Goal: Task Accomplishment & Management: Use online tool/utility

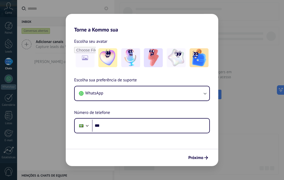
click at [149, 98] on button "WhatsApp" at bounding box center [142, 94] width 135 height 14
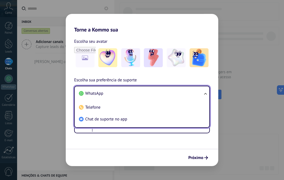
click at [160, 91] on li "WhatsApp" at bounding box center [141, 94] width 128 height 12
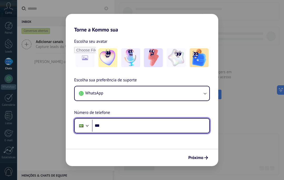
click at [137, 126] on input "***" at bounding box center [150, 126] width 117 height 12
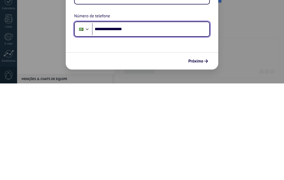
type input "**********"
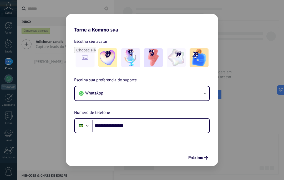
click at [210, 156] on button "Próximo" at bounding box center [198, 158] width 24 height 9
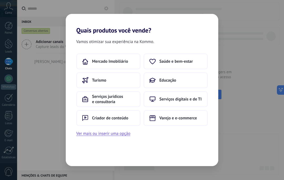
click at [129, 135] on button "Ver mais ou inserir uma opção" at bounding box center [103, 133] width 54 height 7
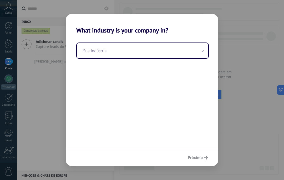
click at [149, 48] on input "text" at bounding box center [142, 50] width 131 height 15
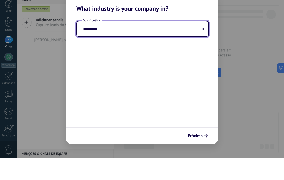
type input "**********"
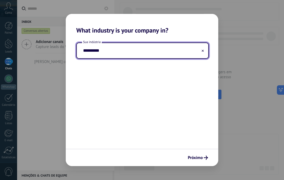
click at [201, 156] on span "Próximo" at bounding box center [195, 158] width 15 height 4
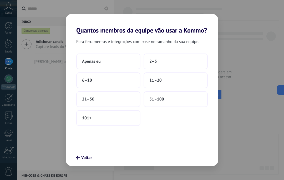
click at [181, 64] on button "2–5" at bounding box center [176, 62] width 64 height 16
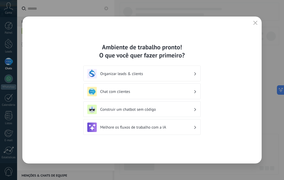
click at [193, 75] on h3 "Organizar leads & clients" at bounding box center [146, 74] width 93 height 5
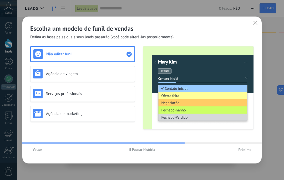
click at [253, 149] on button "Próximo" at bounding box center [245, 150] width 18 height 8
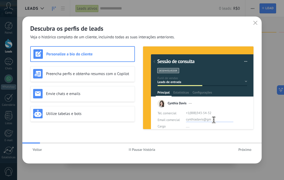
click at [246, 157] on div "Descubra os perfis de leads Veja o histórico completo de um cliente, incluindo …" at bounding box center [141, 90] width 239 height 147
click at [245, 153] on button "Próximo" at bounding box center [245, 150] width 18 height 8
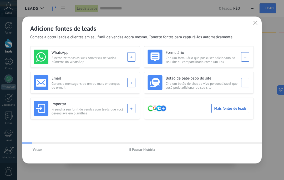
click at [250, 154] on div "Voltar Pausar história" at bounding box center [141, 150] width 239 height 12
click at [258, 20] on button "button" at bounding box center [255, 22] width 7 height 7
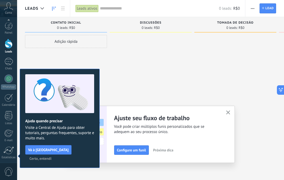
scroll to position [38, 0]
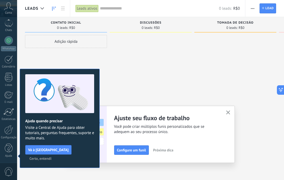
click at [191, 80] on div at bounding box center [151, 91] width 82 height 112
click at [52, 157] on span "Certo, entendi" at bounding box center [40, 159] width 22 height 4
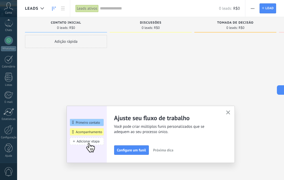
click at [229, 113] on icon "button" at bounding box center [228, 113] width 4 height 4
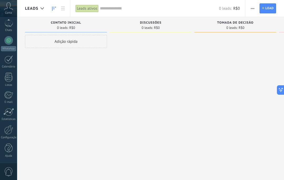
click at [8, 39] on div at bounding box center [8, 40] width 8 height 8
click at [104, 102] on div "Adição rápida" at bounding box center [66, 91] width 82 height 112
click at [6, 44] on div at bounding box center [8, 40] width 8 height 8
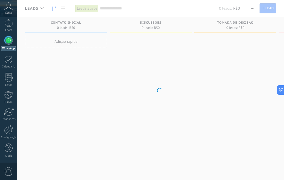
click at [9, 9] on icon at bounding box center [8, 6] width 9 height 8
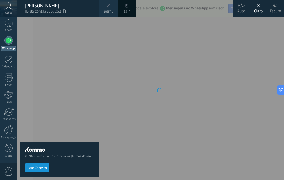
click at [110, 109] on div at bounding box center [159, 90] width 284 height 180
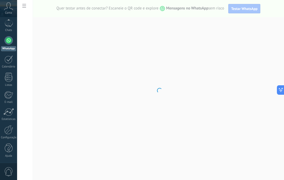
click at [6, 39] on div at bounding box center [8, 40] width 8 height 8
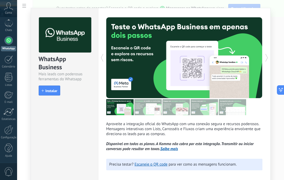
click at [48, 93] on span "Instalar" at bounding box center [51, 91] width 12 height 4
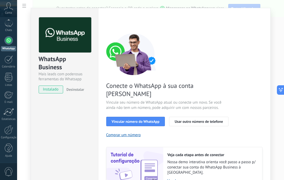
click at [153, 118] on button "Vincular número do WhatsApp" at bounding box center [135, 121] width 59 height 9
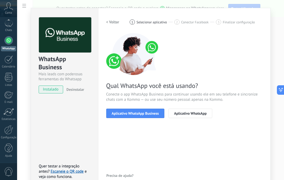
click at [153, 110] on button "Aplicativo WhatsApp Business" at bounding box center [135, 113] width 58 height 9
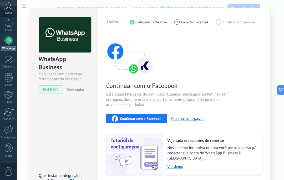
click at [48, 91] on span "instalado" at bounding box center [51, 90] width 24 height 8
click at [161, 115] on button "Continuar com o Facebook" at bounding box center [136, 118] width 61 height 9
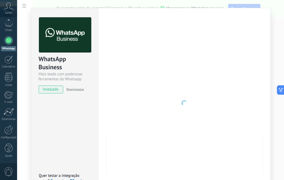
click at [253, 47] on div at bounding box center [184, 103] width 156 height 172
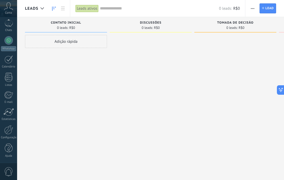
click at [9, 40] on div at bounding box center [8, 40] width 8 height 8
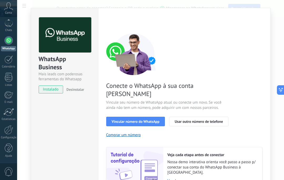
click at [151, 120] on span "Vincular número do WhatsApp" at bounding box center [136, 122] width 48 height 4
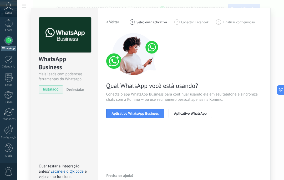
click at [148, 113] on span "Aplicativo WhatsApp Business" at bounding box center [135, 114] width 47 height 4
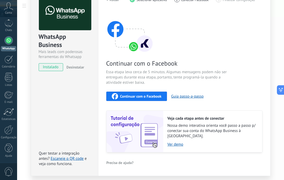
scroll to position [34, 0]
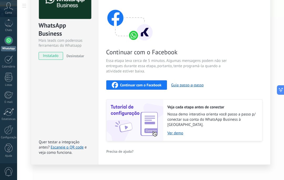
click at [73, 145] on link "Escaneie o QR code" at bounding box center [67, 147] width 33 height 5
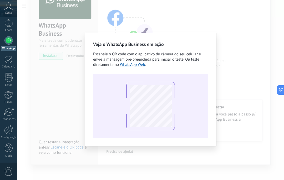
click at [246, 90] on div "Veja o WhatsApp Business em ação Escaneie o QR code com o aplicativo de câmera …" at bounding box center [150, 90] width 267 height 180
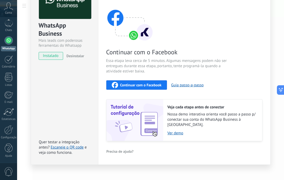
click at [242, 95] on div "Continuar com o Facebook Essa etapa leva cerca de 5 minutos. Algumas mensagens …" at bounding box center [184, 70] width 156 height 142
click at [209, 179] on div "WhatsApp Business Mais leads com poderosas ferramentas do Whatsapp instalado De…" at bounding box center [150, 90] width 267 height 180
